Goal: Task Accomplishment & Management: Complete application form

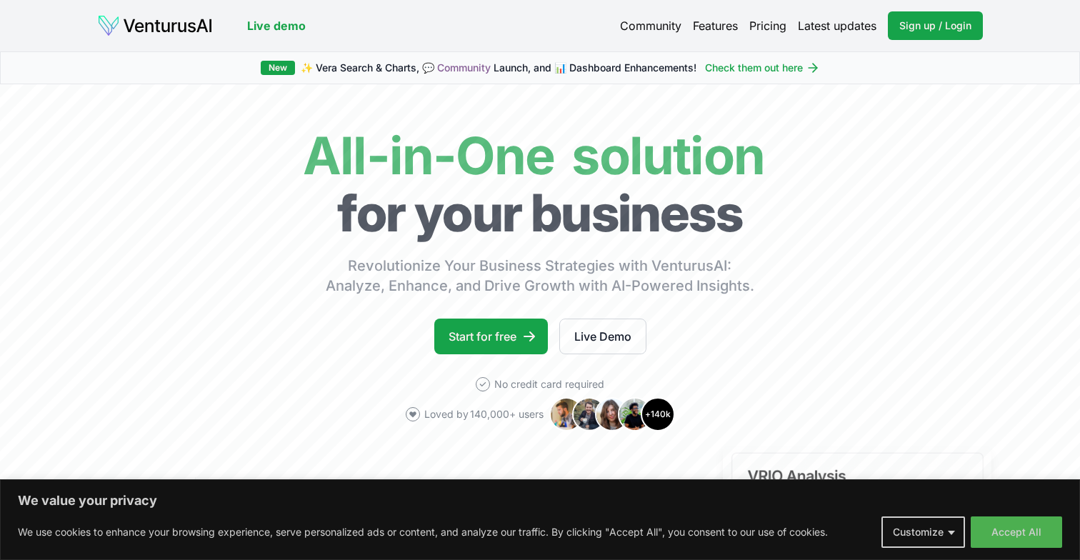
click at [837, 26] on link "Latest updates" at bounding box center [837, 25] width 79 height 17
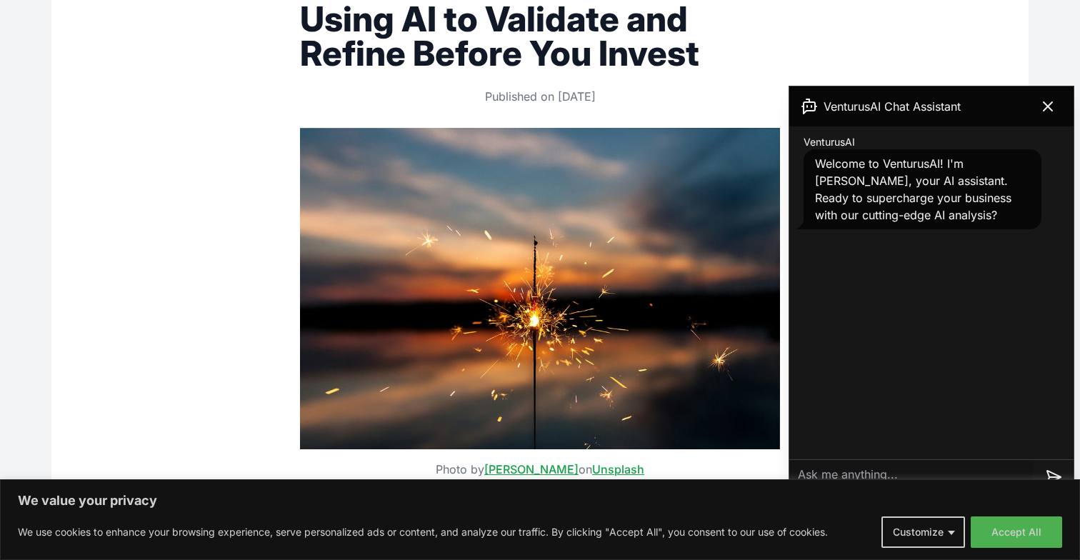
scroll to position [242, 0]
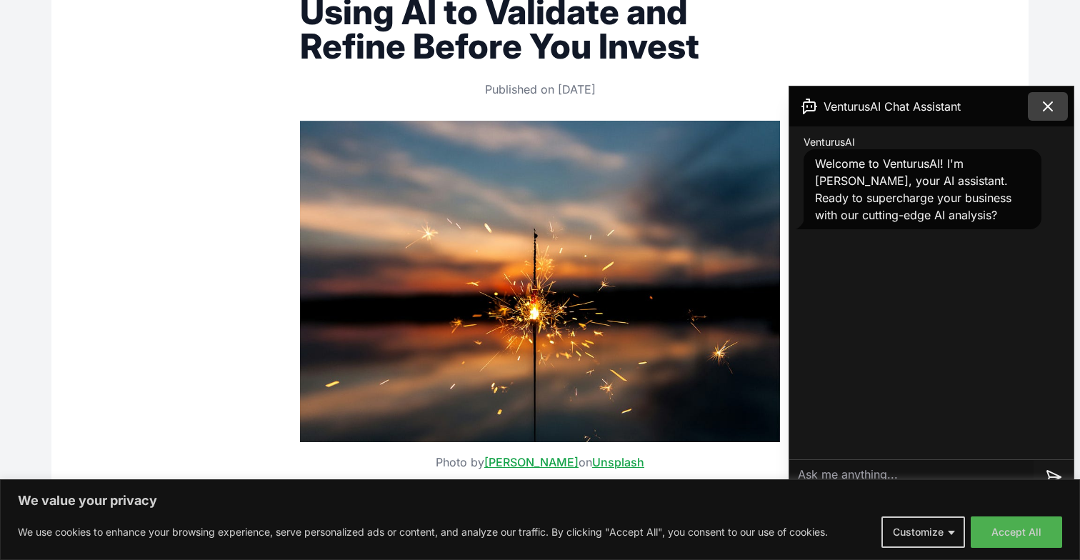
click at [1046, 109] on icon at bounding box center [1047, 106] width 9 height 9
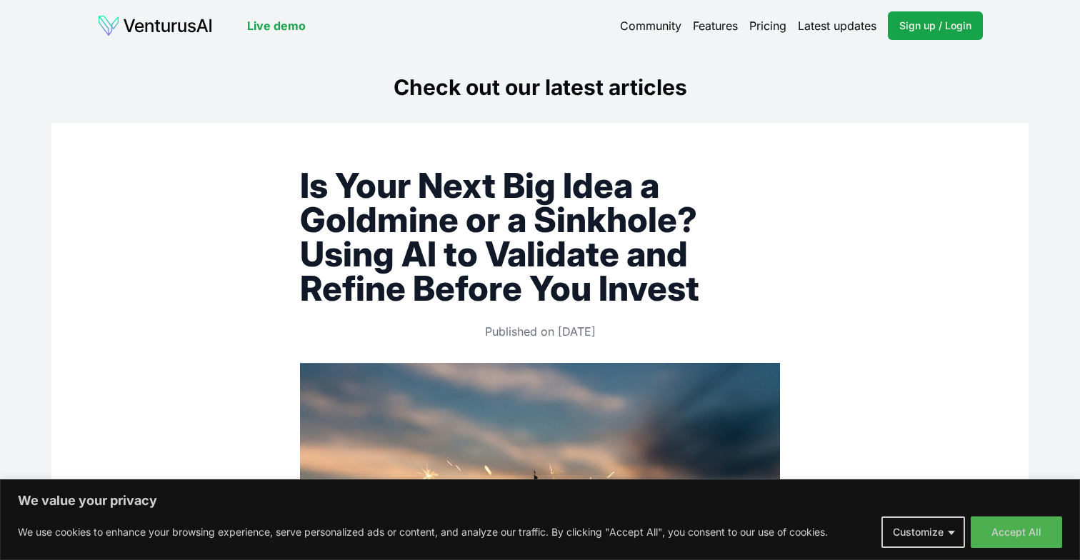
scroll to position [0, 0]
click at [925, 27] on span "Sign up / Login" at bounding box center [935, 26] width 72 height 14
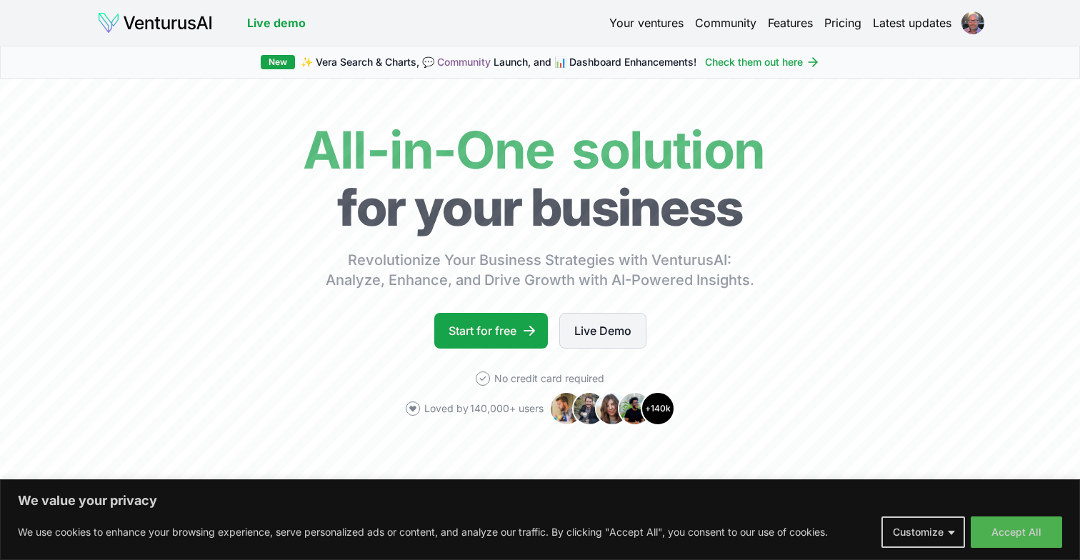
click at [602, 331] on link "Live Demo" at bounding box center [602, 331] width 87 height 36
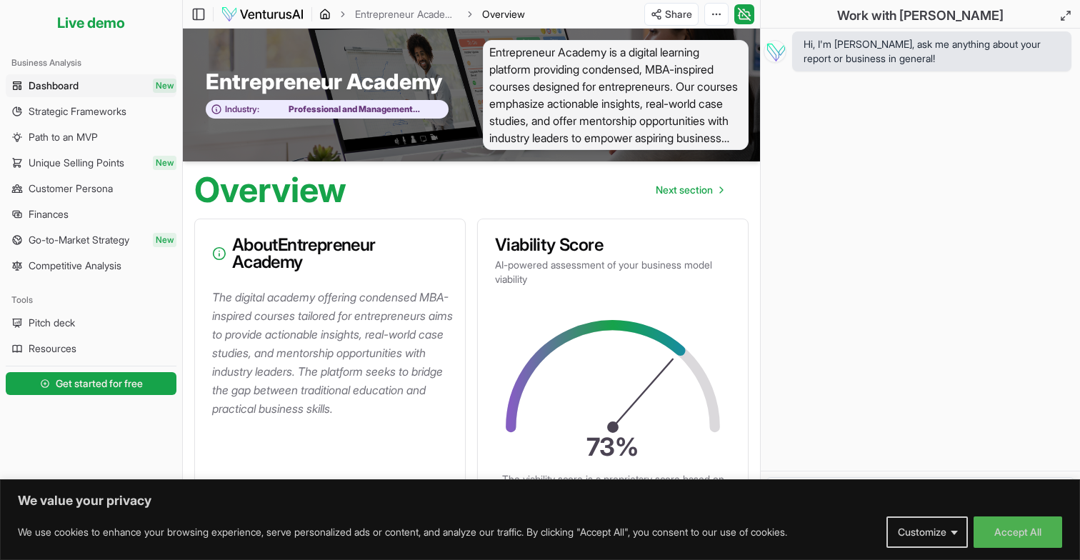
click at [324, 14] on icon "breadcrumb" at bounding box center [325, 16] width 3 height 4
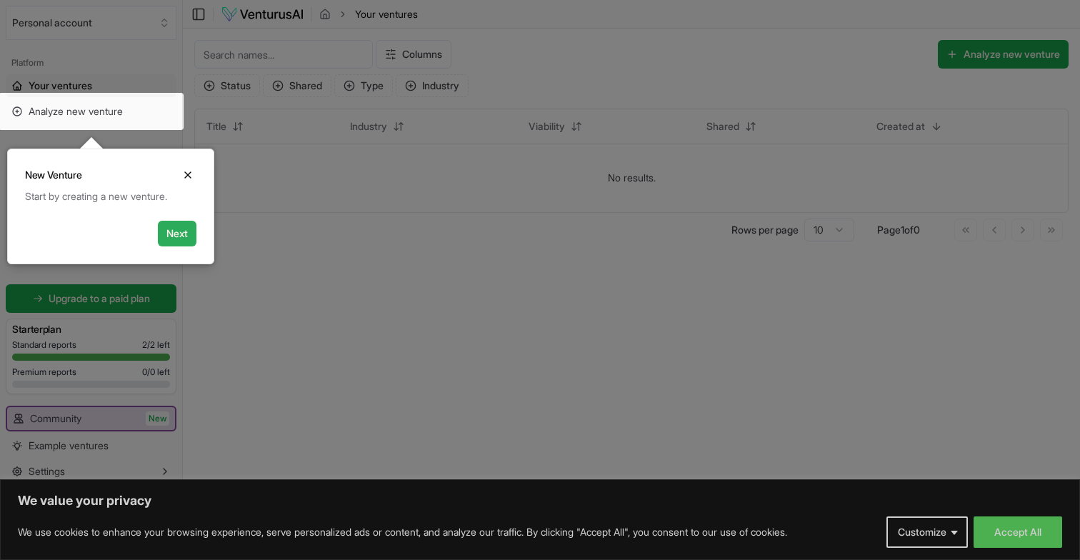
click at [173, 231] on button "Next" at bounding box center [177, 234] width 39 height 26
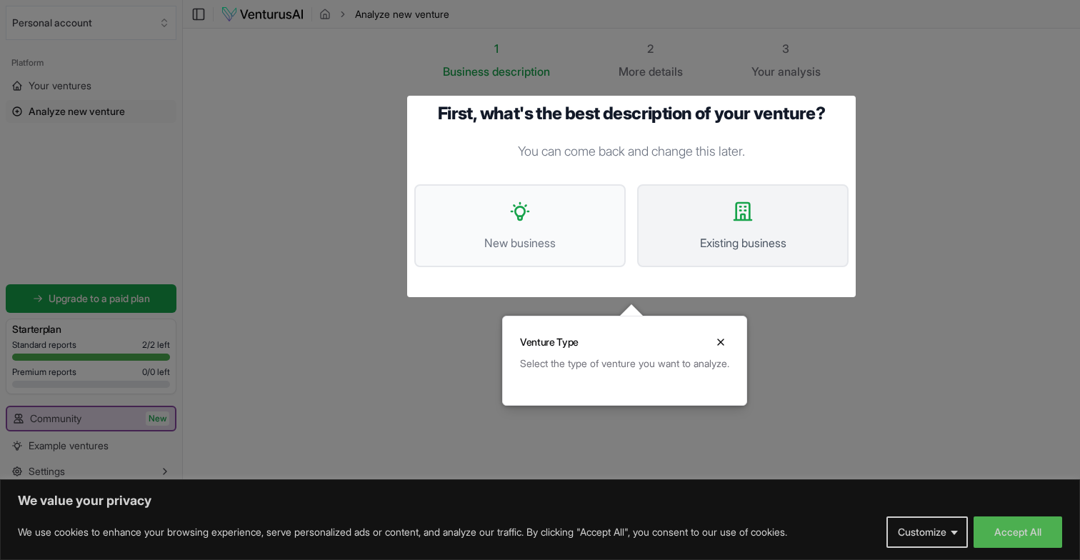
click at [708, 226] on button "Existing business" at bounding box center [742, 225] width 211 height 83
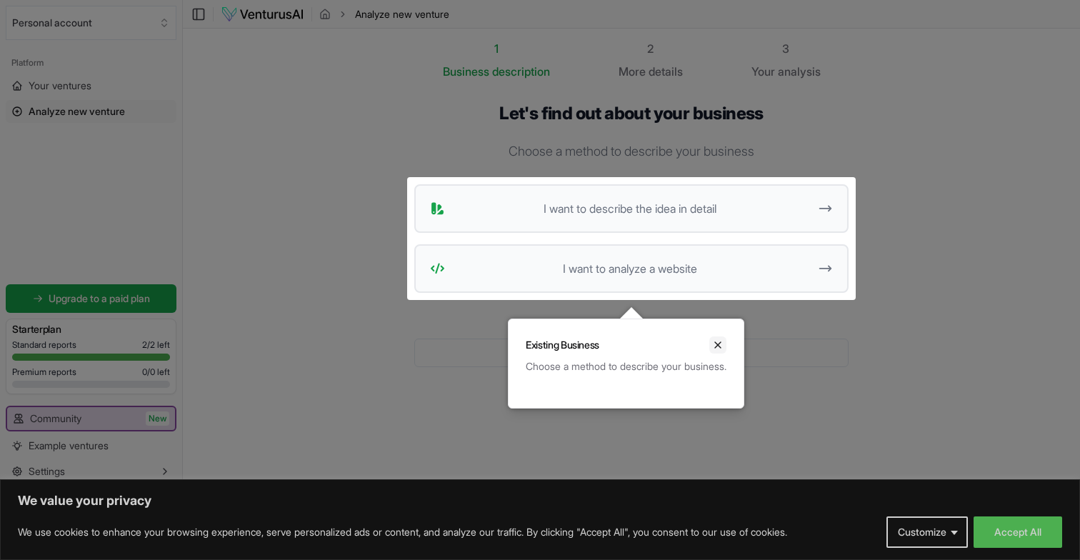
click at [723, 347] on icon "Close" at bounding box center [717, 344] width 11 height 11
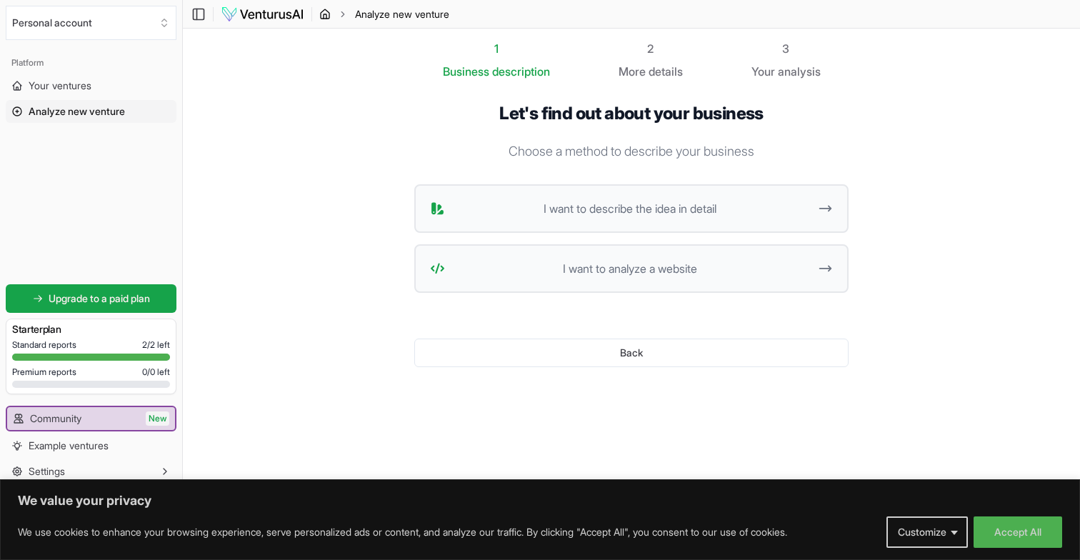
click at [322, 13] on icon "breadcrumb" at bounding box center [324, 14] width 11 height 11
